Goal: Task Accomplishment & Management: Use online tool/utility

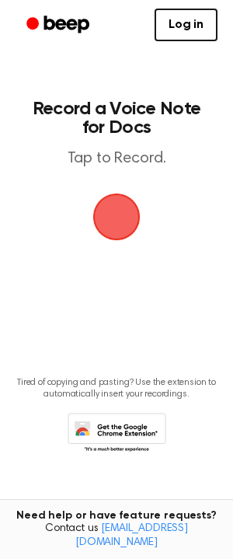
click at [123, 204] on span "button" at bounding box center [116, 216] width 65 height 65
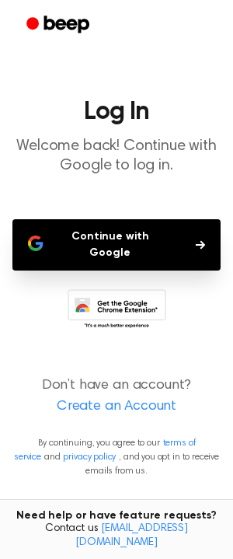
click at [124, 240] on button "Continue with Google" at bounding box center [116, 244] width 208 height 51
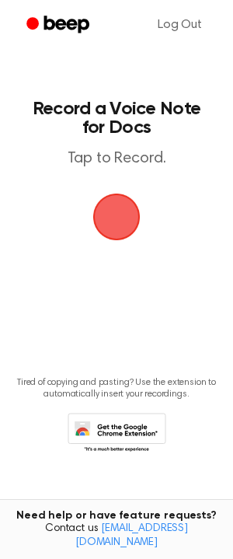
click at [111, 218] on span "button" at bounding box center [116, 217] width 53 height 53
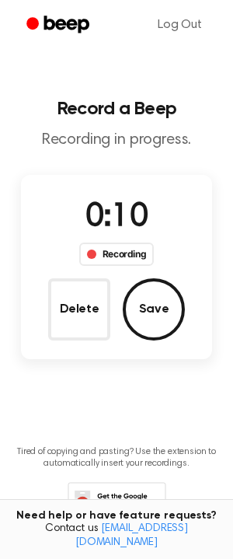
click at [135, 252] on div "Recording" at bounding box center [116, 254] width 75 height 23
click at [107, 184] on div "0:11 Recording Delete Save" at bounding box center [116, 267] width 191 height 184
click at [117, 226] on span "0:11" at bounding box center [117, 217] width 62 height 33
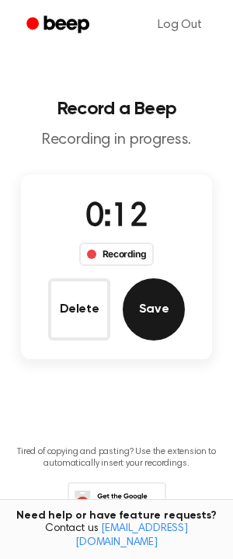
click at [145, 293] on button "Save" at bounding box center [154, 309] width 62 height 62
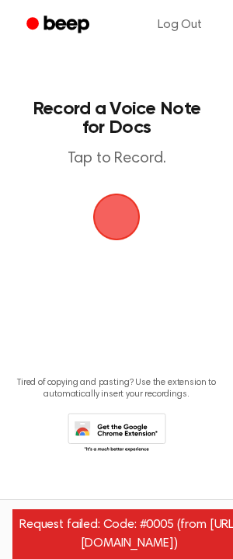
click at [123, 223] on span "button" at bounding box center [117, 217] width 51 height 51
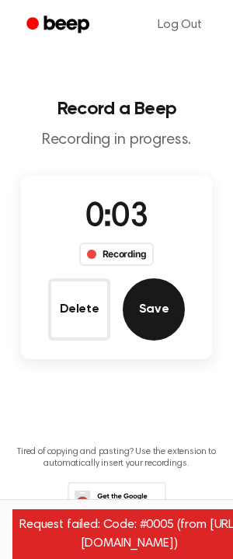
click at [148, 301] on button "Save" at bounding box center [154, 309] width 62 height 62
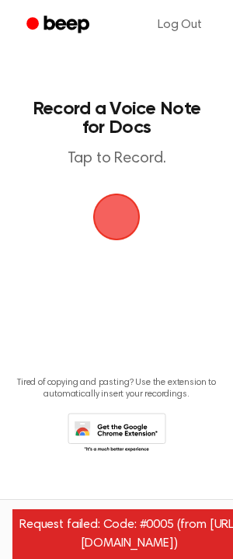
click at [139, 264] on main "Record a Voice Note for Docs Tap to Record. Tired of copying and pasting? Use t…" at bounding box center [116, 254] width 233 height 509
click at [135, 215] on span "button" at bounding box center [117, 217] width 56 height 56
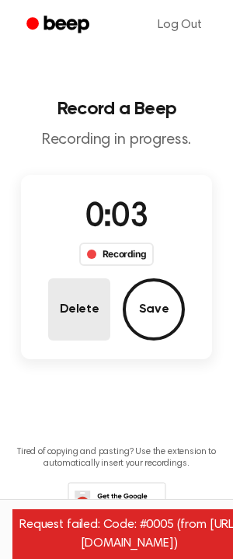
click at [76, 296] on button "Delete" at bounding box center [79, 309] width 62 height 62
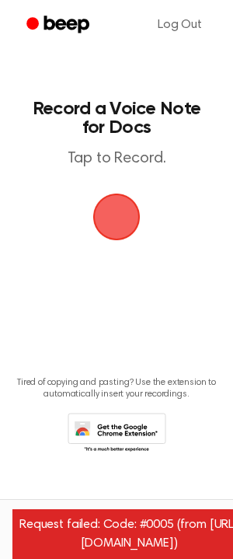
click at [103, 234] on span "button" at bounding box center [116, 217] width 47 height 47
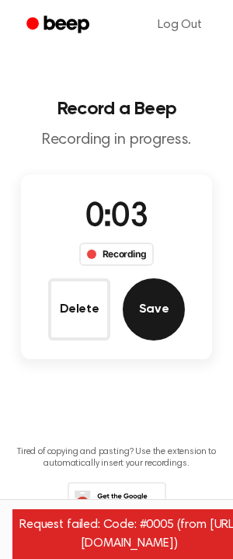
click at [161, 325] on button "Save" at bounding box center [154, 309] width 62 height 62
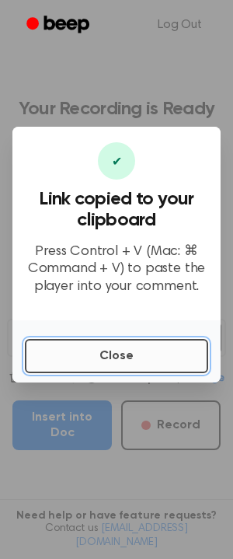
click at [157, 344] on button "Close" at bounding box center [117, 356] width 184 height 34
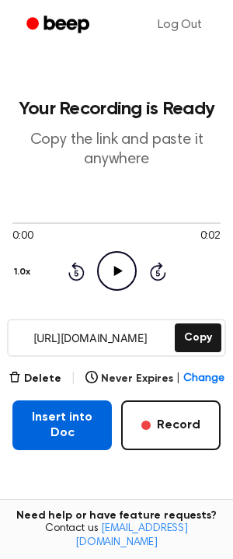
click at [59, 430] on button "Insert into Doc" at bounding box center [62, 426] width 100 height 50
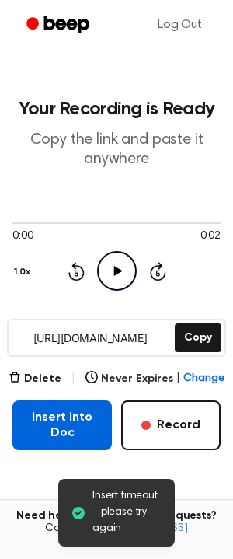
click at [68, 423] on button "Insert into Doc" at bounding box center [62, 426] width 100 height 50
click at [85, 421] on button "Insert into Doc" at bounding box center [62, 426] width 100 height 50
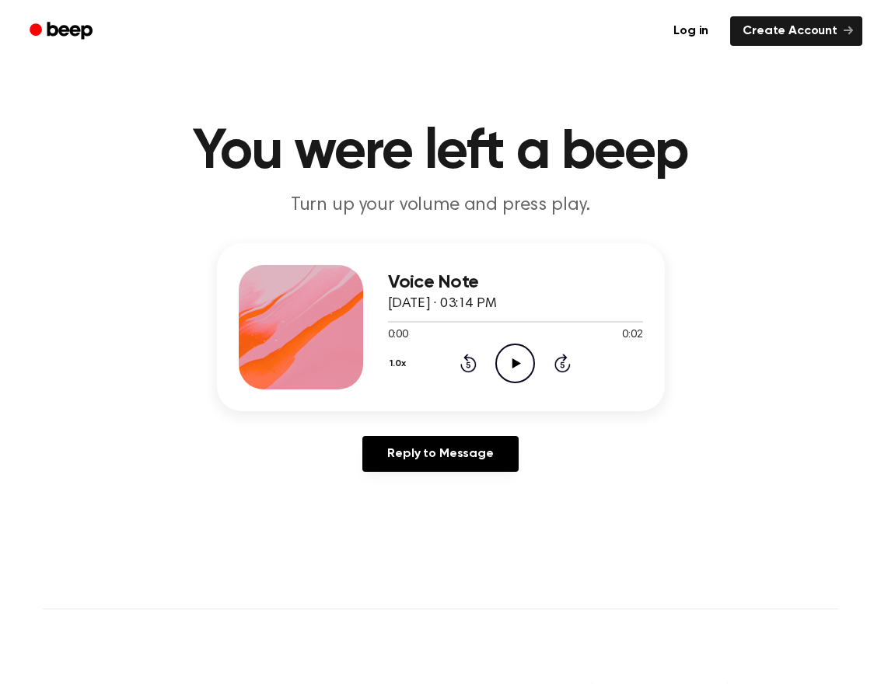
click at [520, 358] on icon "Play Audio" at bounding box center [515, 364] width 40 height 40
